Goal: Navigation & Orientation: Find specific page/section

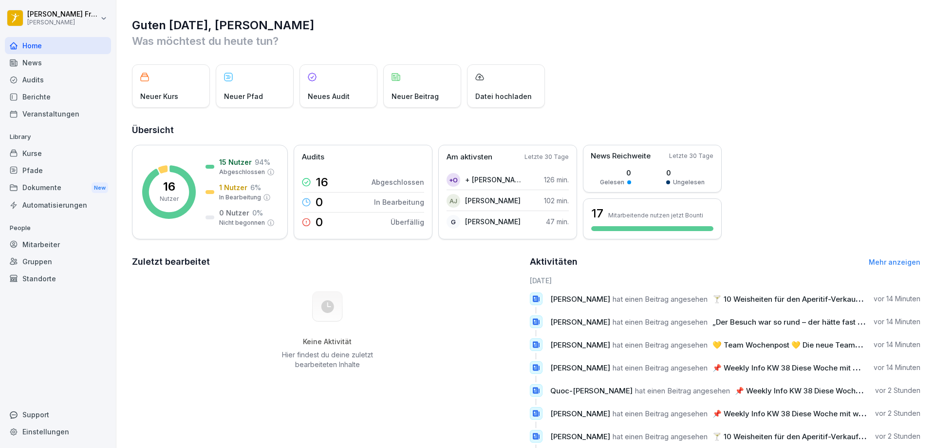
click at [44, 65] on div "News" at bounding box center [58, 62] width 106 height 17
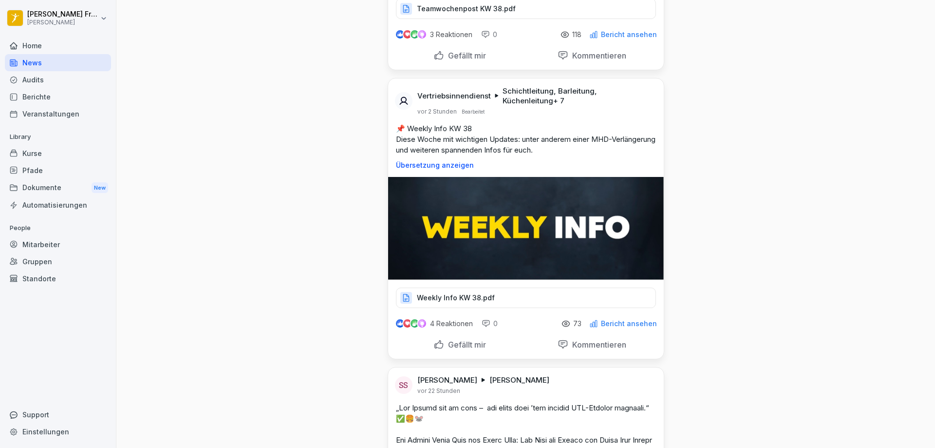
scroll to position [292, 0]
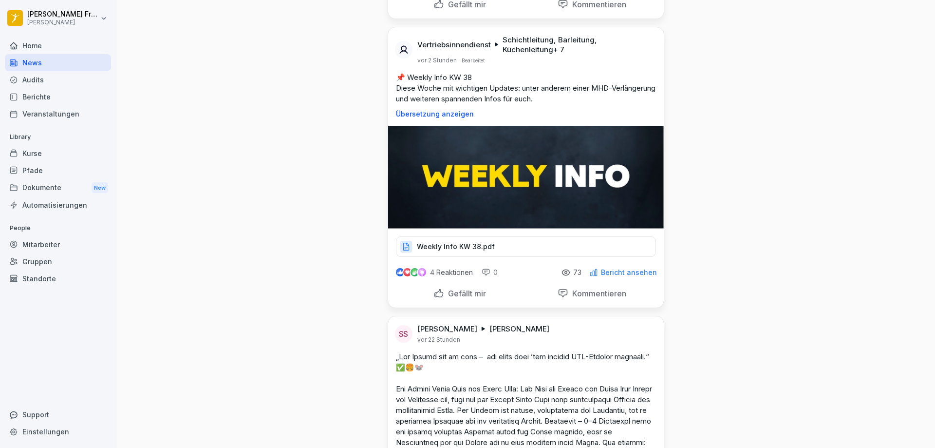
click at [497, 211] on img at bounding box center [526, 177] width 276 height 103
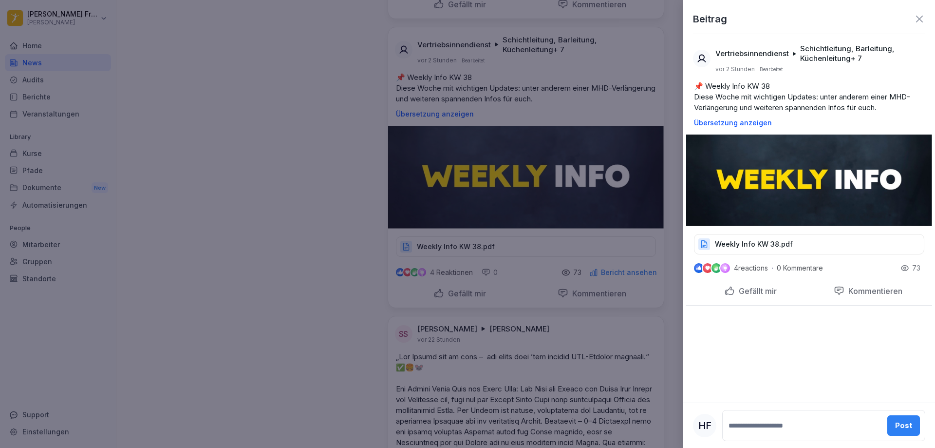
click at [919, 19] on icon at bounding box center [919, 19] width 7 height 7
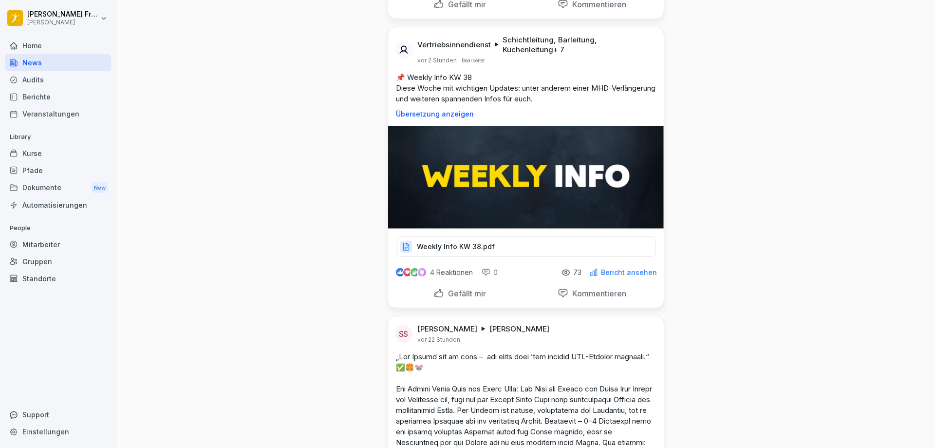
click at [508, 246] on div "Weekly Info KW 38.pdf" at bounding box center [526, 246] width 260 height 20
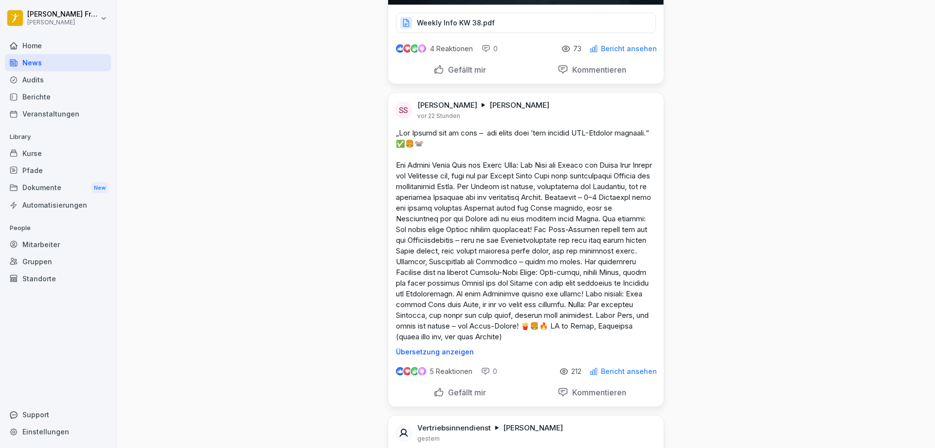
scroll to position [487, 0]
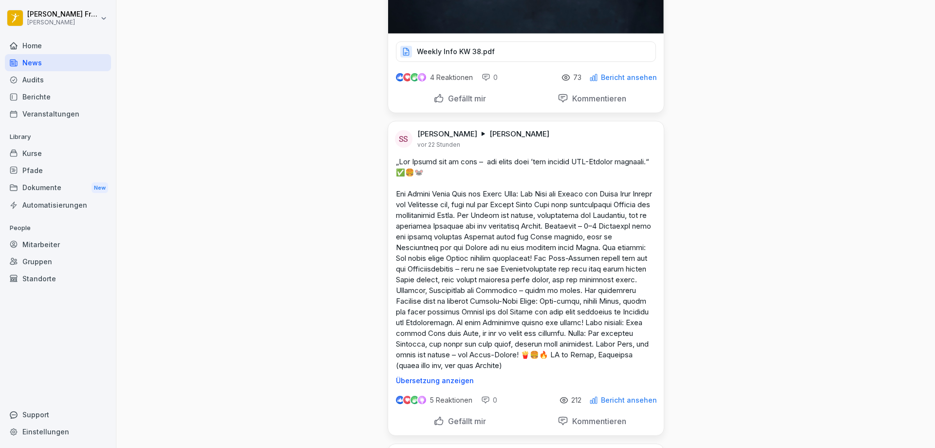
click at [43, 146] on div "Kurse" at bounding box center [58, 153] width 106 height 17
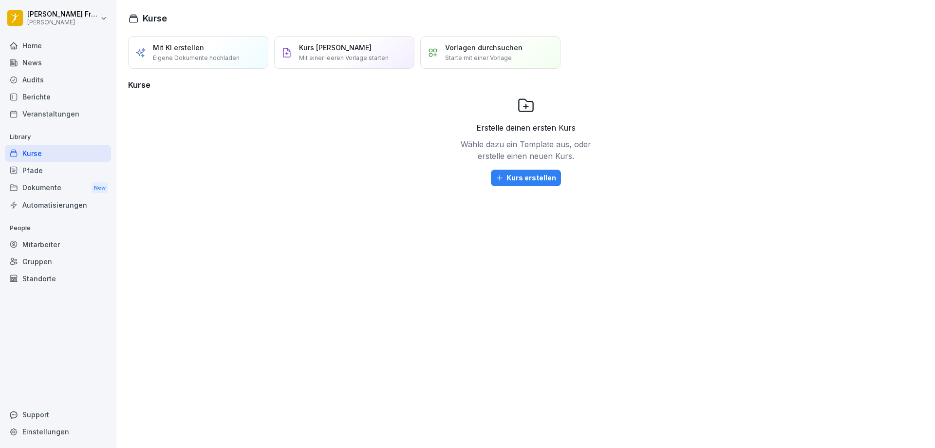
click at [32, 185] on div "Dokumente New" at bounding box center [58, 188] width 106 height 18
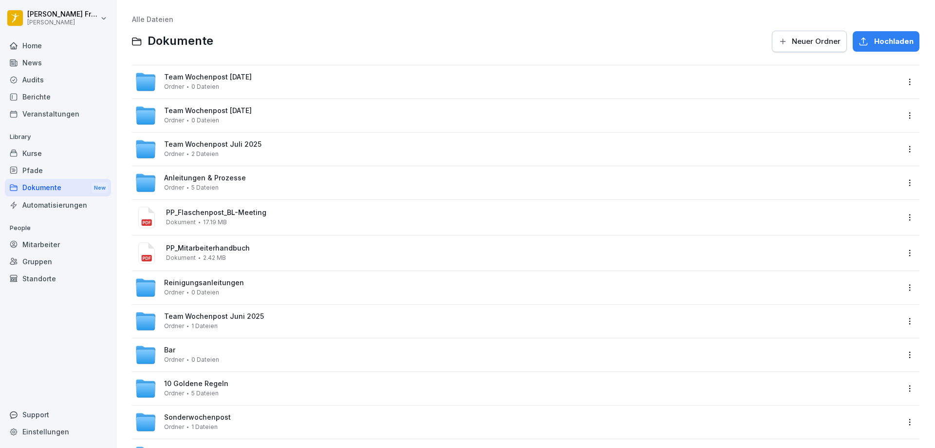
click at [58, 48] on div "Home" at bounding box center [58, 45] width 106 height 17
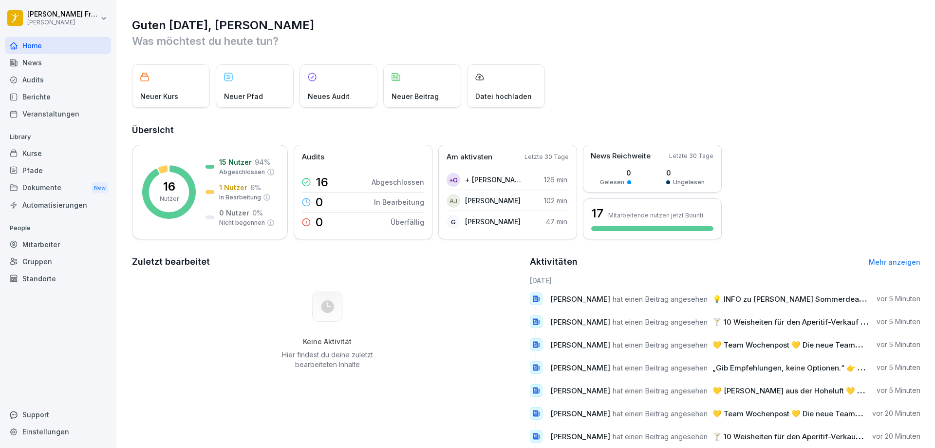
click at [56, 75] on div "Audits" at bounding box center [58, 79] width 106 height 17
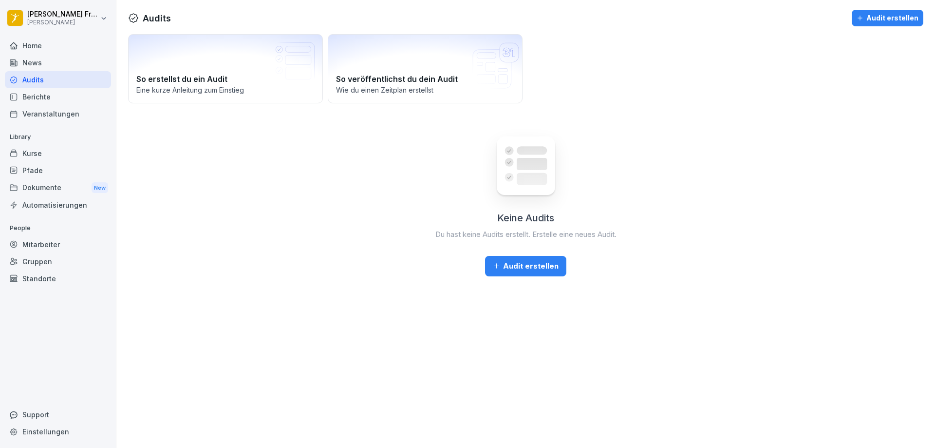
click at [46, 152] on div "Kurse" at bounding box center [58, 153] width 106 height 17
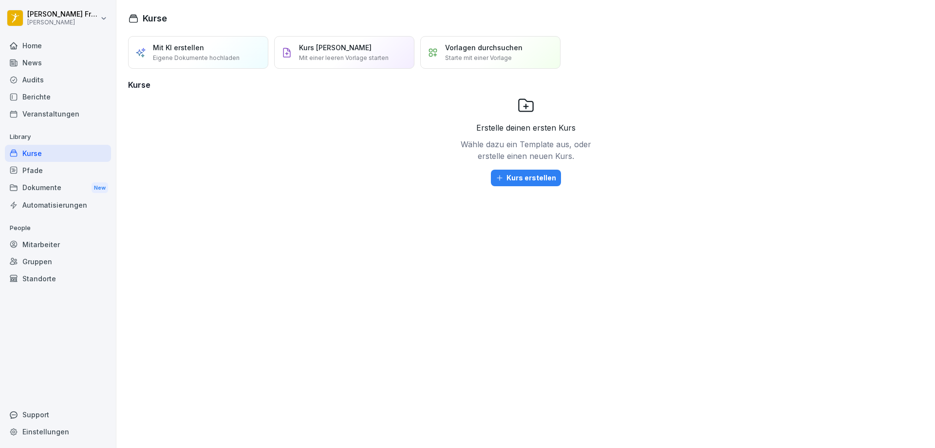
click at [35, 44] on div "Home" at bounding box center [58, 45] width 106 height 17
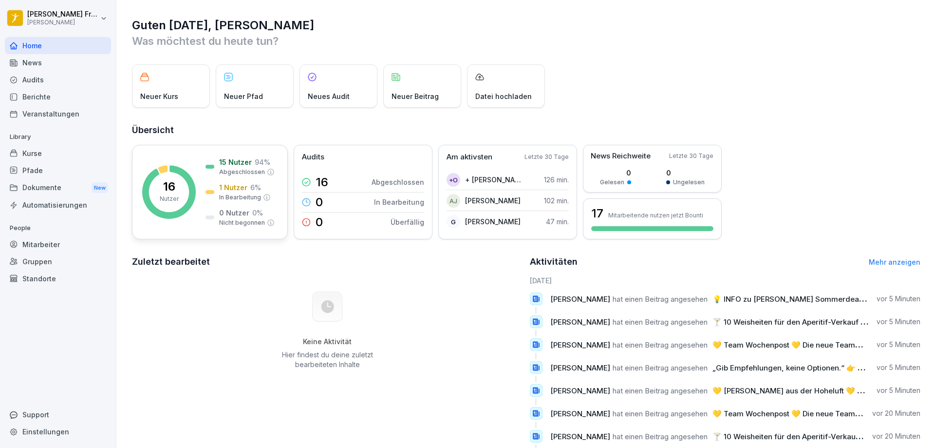
click at [166, 197] on p "Nutzer" at bounding box center [169, 198] width 19 height 9
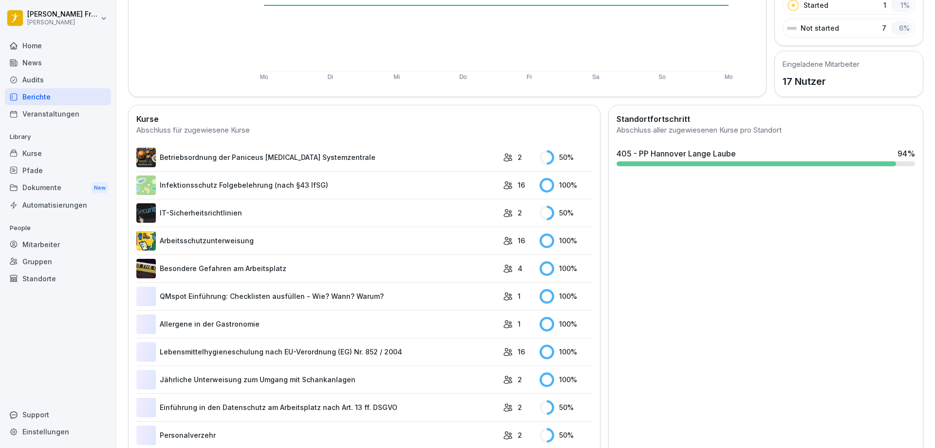
scroll to position [195, 0]
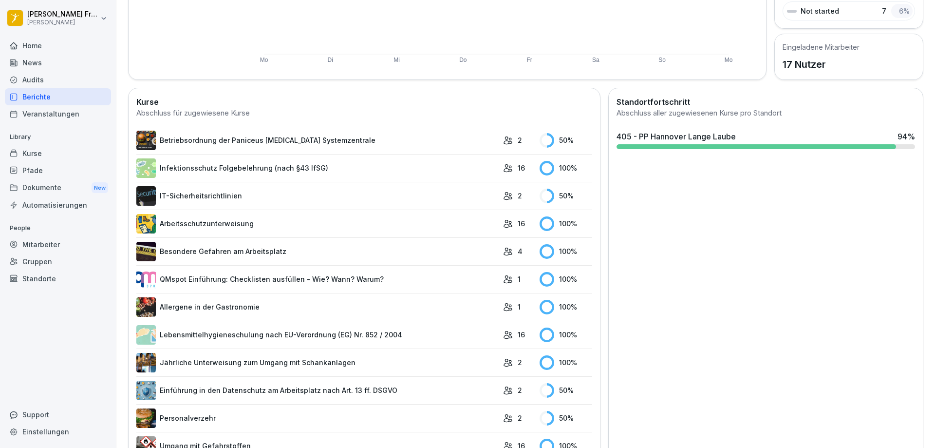
click at [734, 212] on div "Standortfortschritt Abschluss aller zugewiesenen Kurse pro Standort 405 - PP [G…" at bounding box center [765, 361] width 315 height 547
click at [704, 136] on div "405 - PP Hannover Lange Laube" at bounding box center [676, 137] width 119 height 12
